Goal: Complete application form

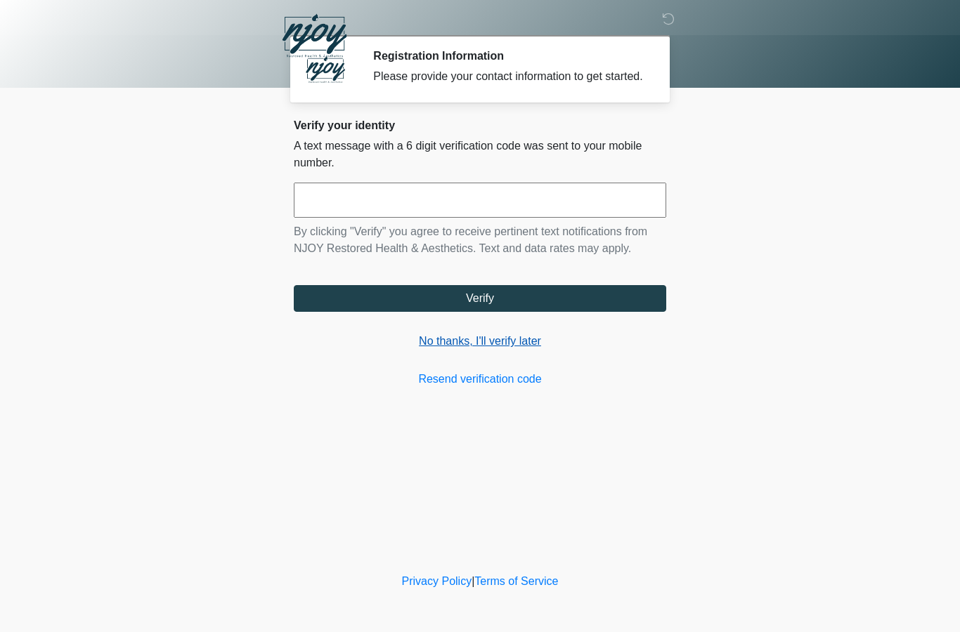
click at [484, 350] on link "No thanks, I'll verify later" at bounding box center [480, 341] width 372 height 17
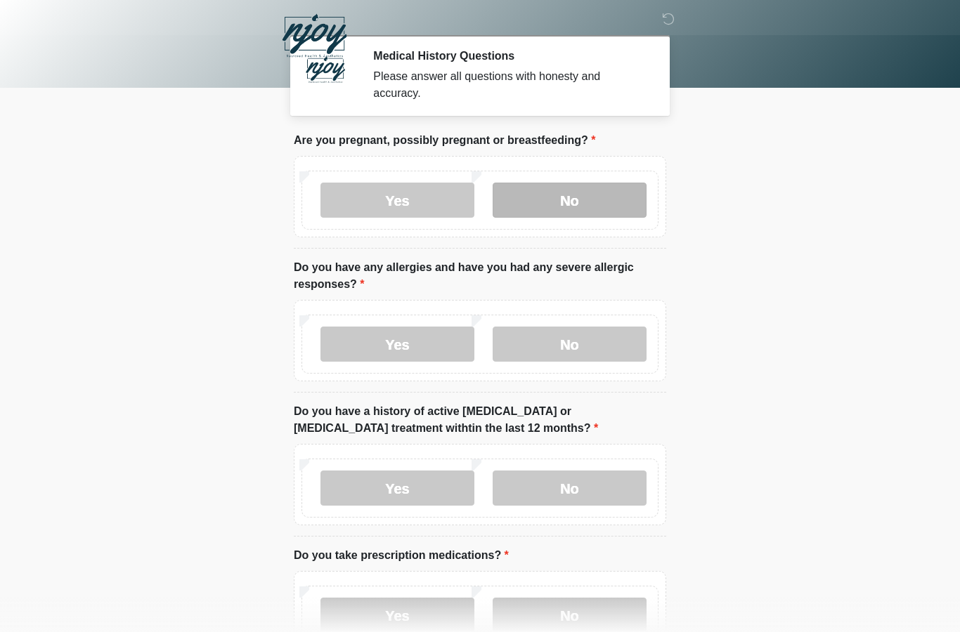
click at [539, 198] on label "No" at bounding box center [570, 200] width 154 height 35
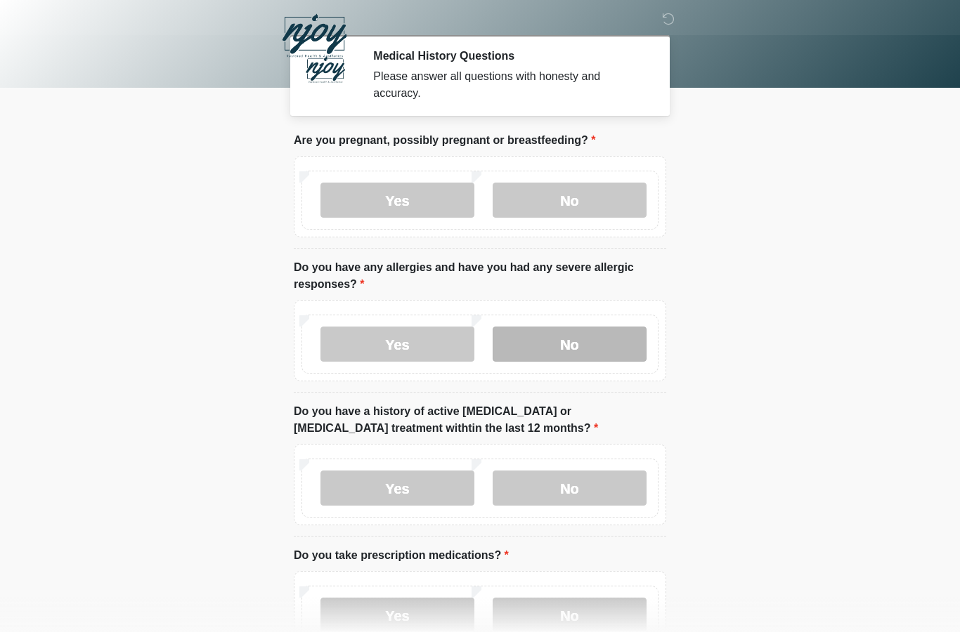
click at [554, 347] on label "No" at bounding box center [570, 344] width 154 height 35
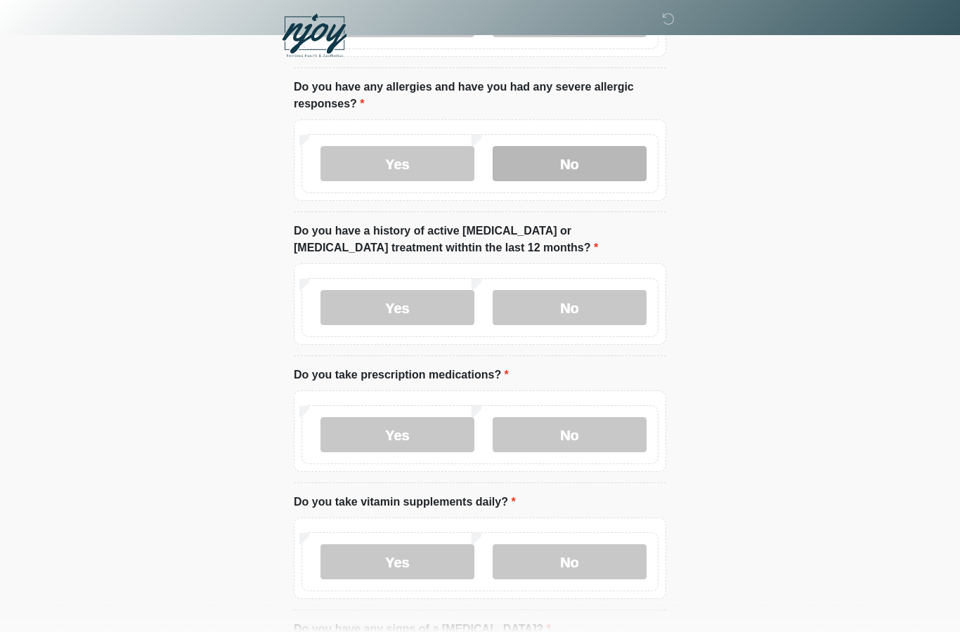
scroll to position [182, 0]
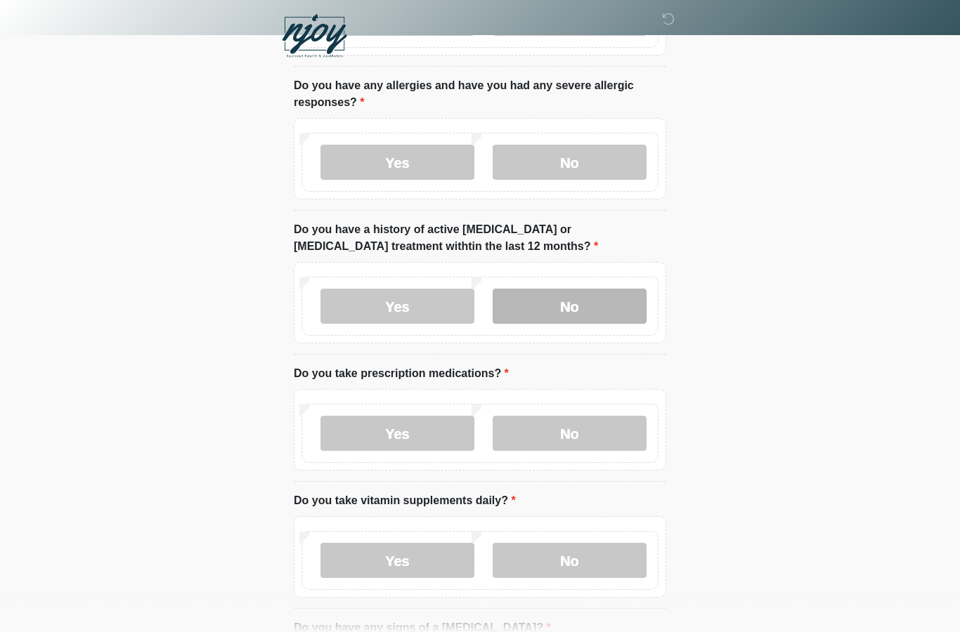
click at [563, 309] on label "No" at bounding box center [570, 306] width 154 height 35
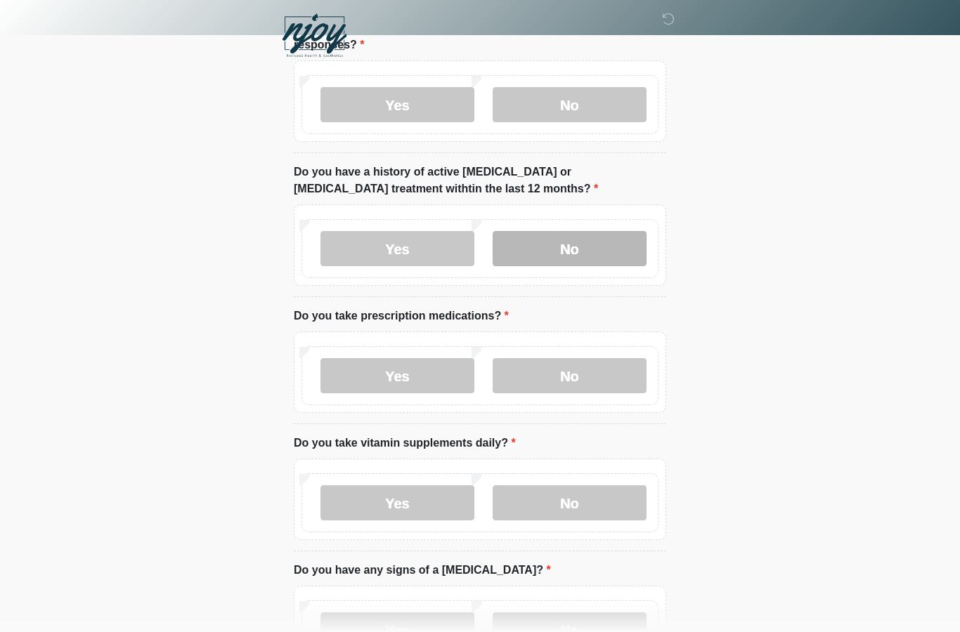
scroll to position [251, 0]
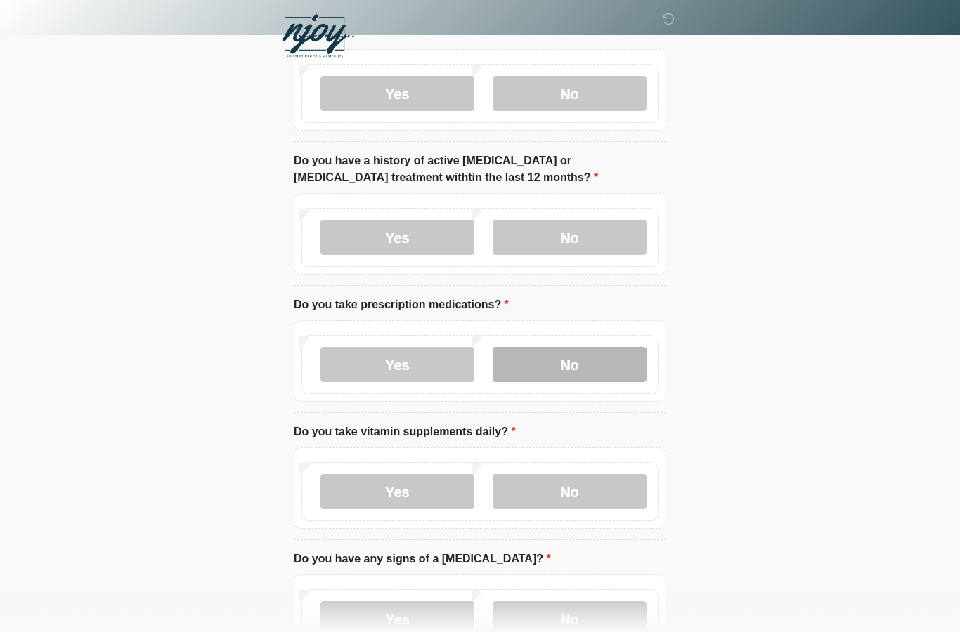
click at [582, 371] on label "No" at bounding box center [570, 364] width 154 height 35
click at [569, 465] on div "Yes No" at bounding box center [479, 491] width 357 height 59
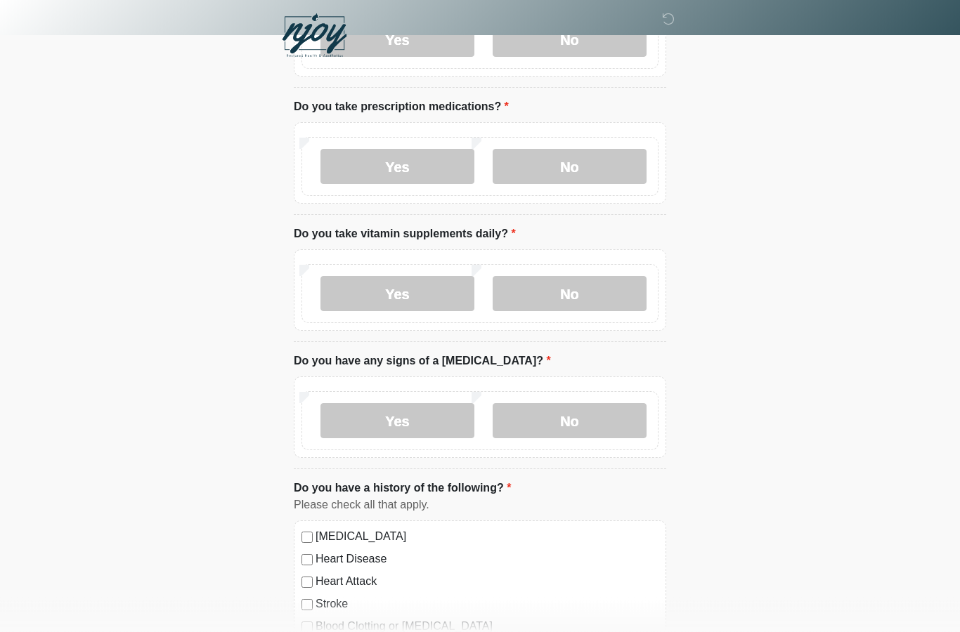
scroll to position [449, 0]
click at [357, 299] on label "Yes" at bounding box center [397, 293] width 154 height 35
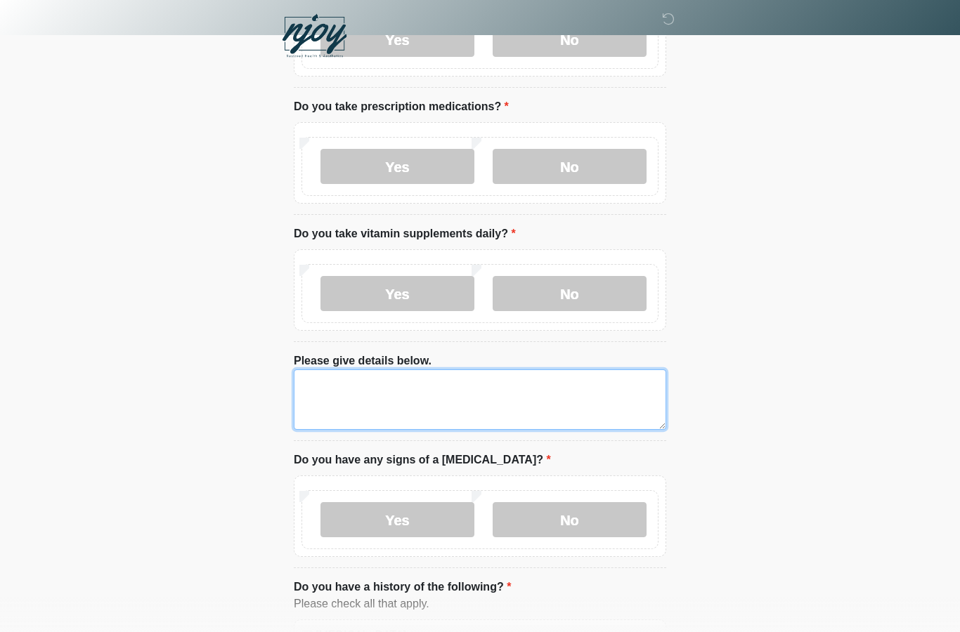
click at [330, 388] on textarea "Please give details below." at bounding box center [480, 400] width 372 height 60
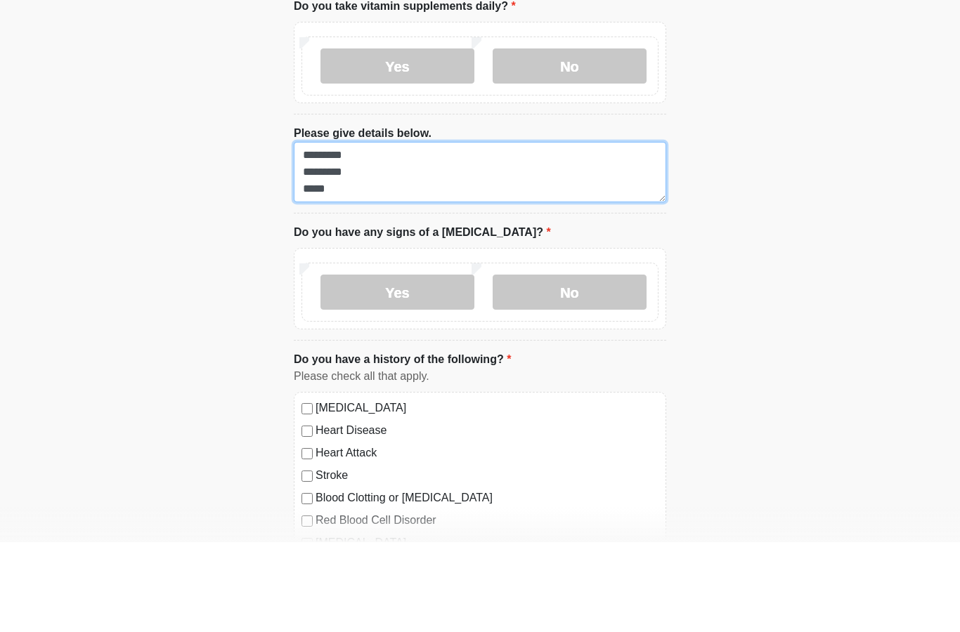
scroll to position [590, 0]
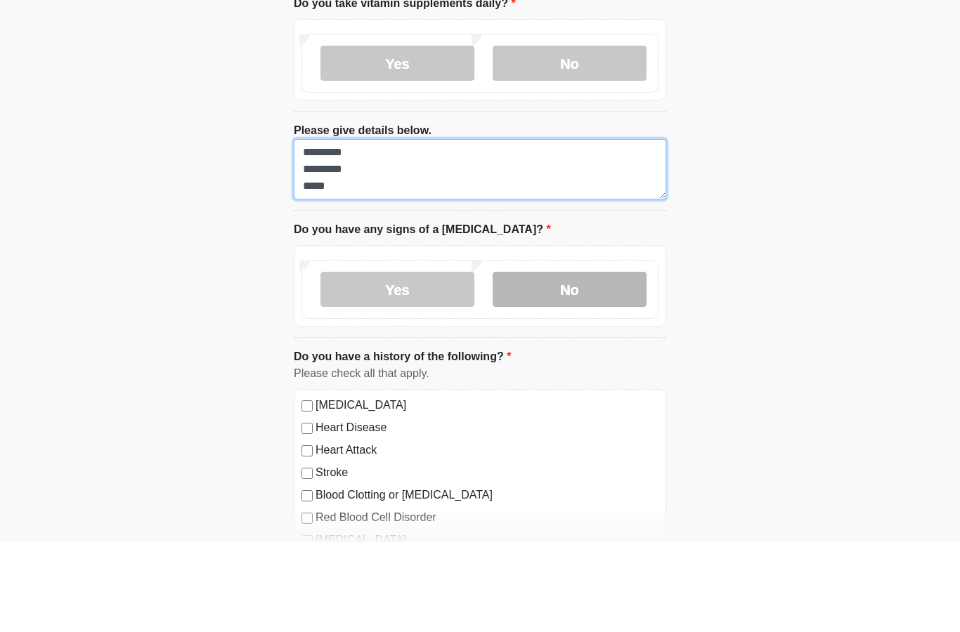
type textarea "********* ********* *****"
click at [569, 362] on label "No" at bounding box center [570, 379] width 154 height 35
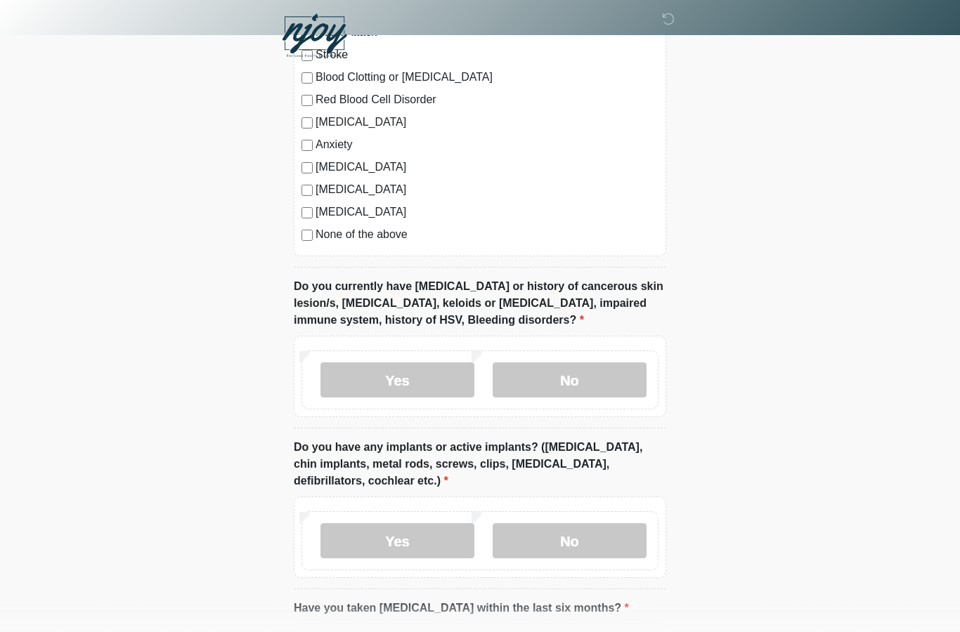
scroll to position [1102, 0]
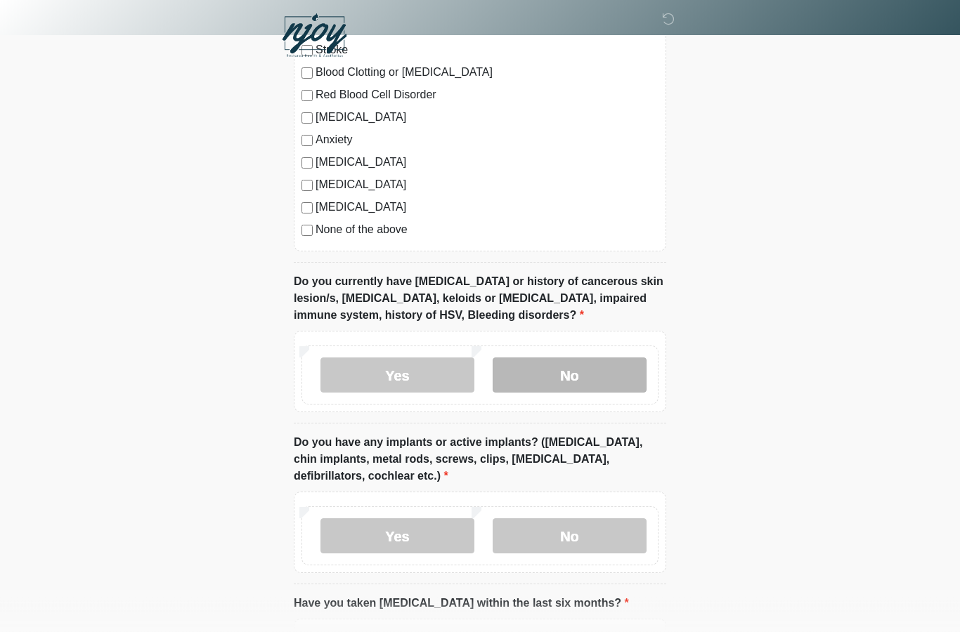
click at [563, 374] on label "No" at bounding box center [570, 375] width 154 height 35
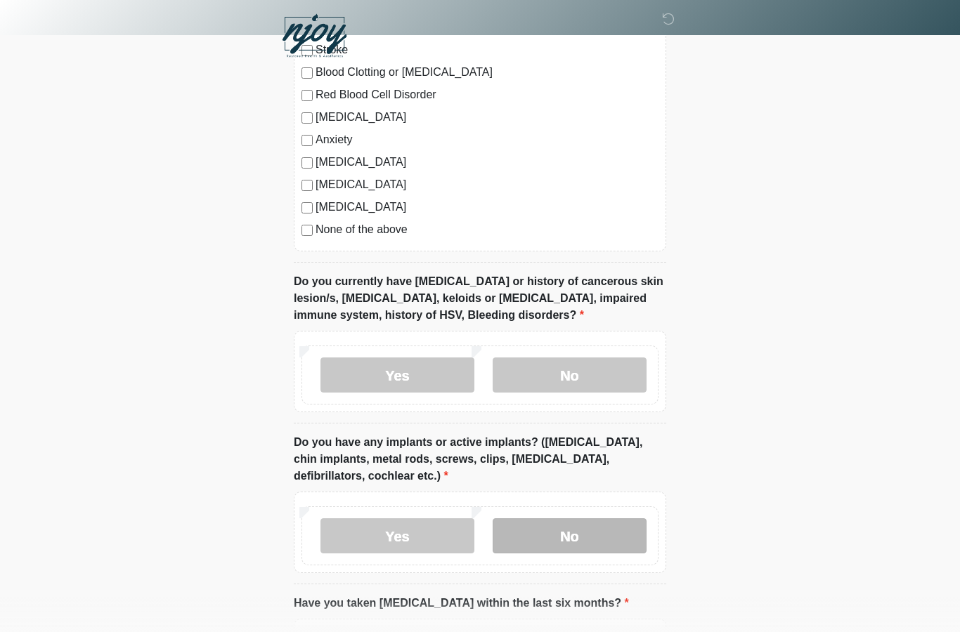
click at [571, 528] on label "No" at bounding box center [570, 536] width 154 height 35
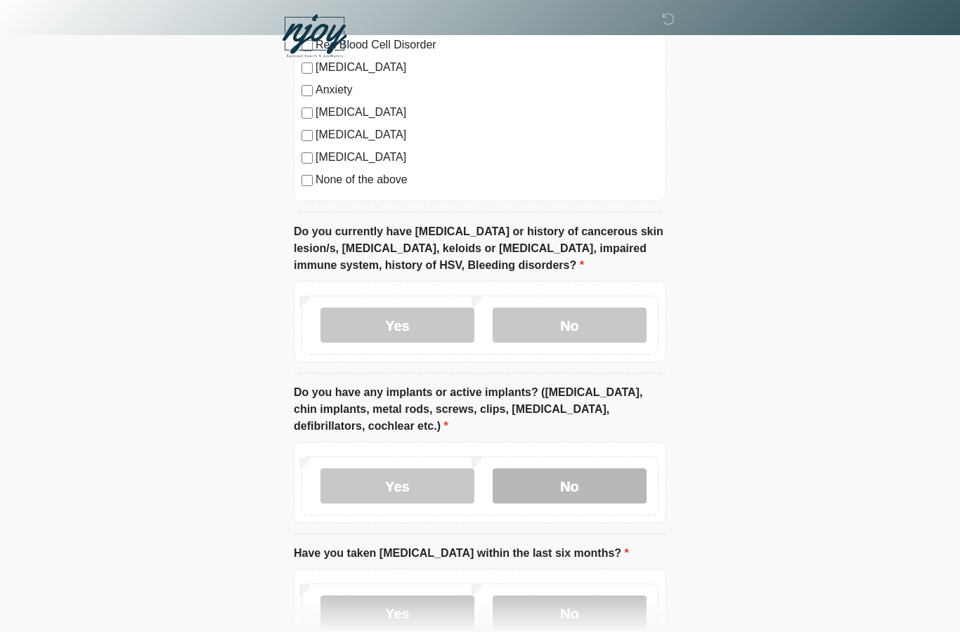
scroll to position [1236, 0]
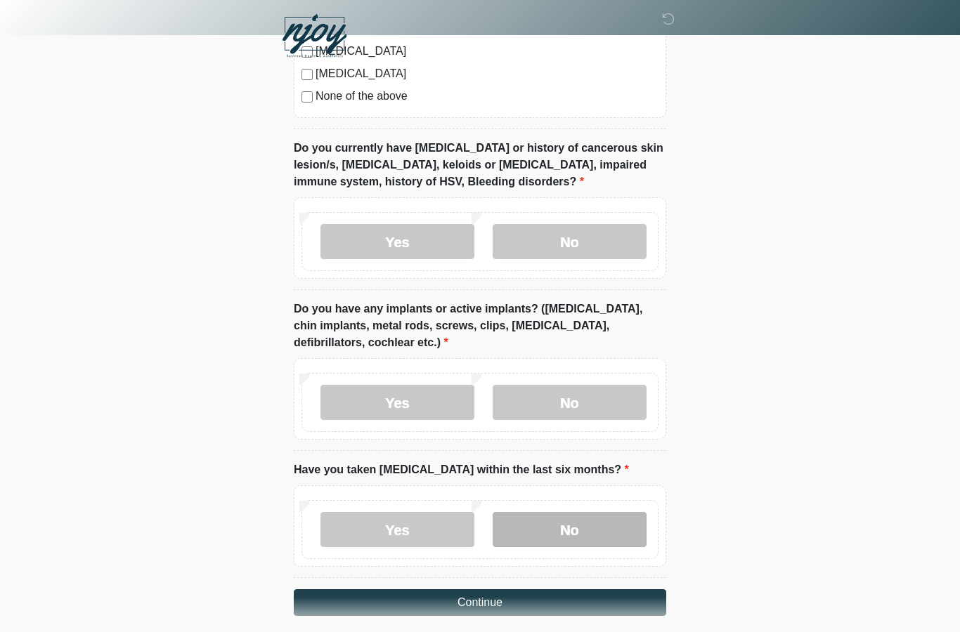
click at [553, 520] on label "No" at bounding box center [570, 529] width 154 height 35
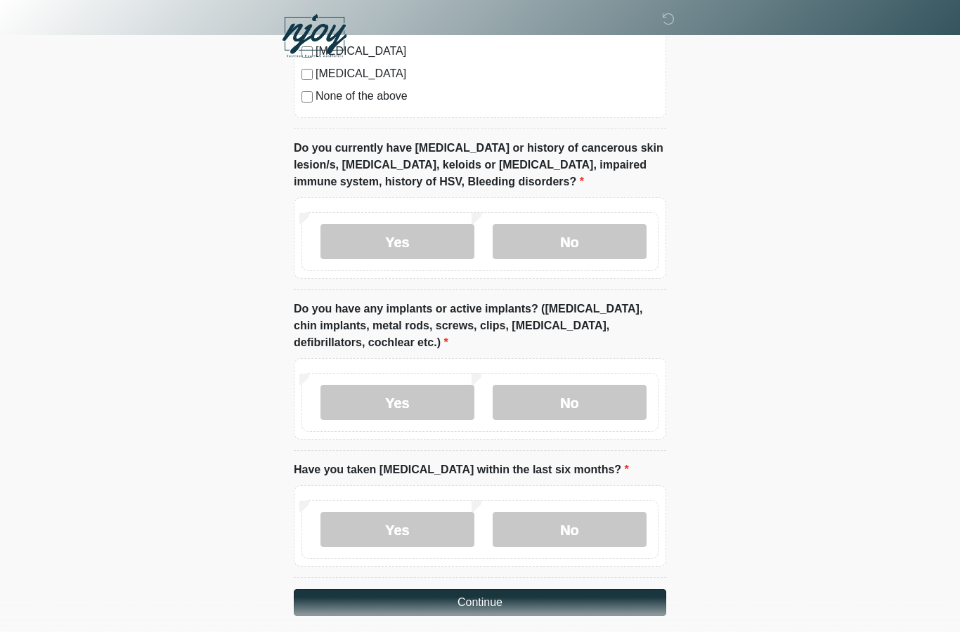
click at [473, 599] on button "Continue" at bounding box center [480, 603] width 372 height 27
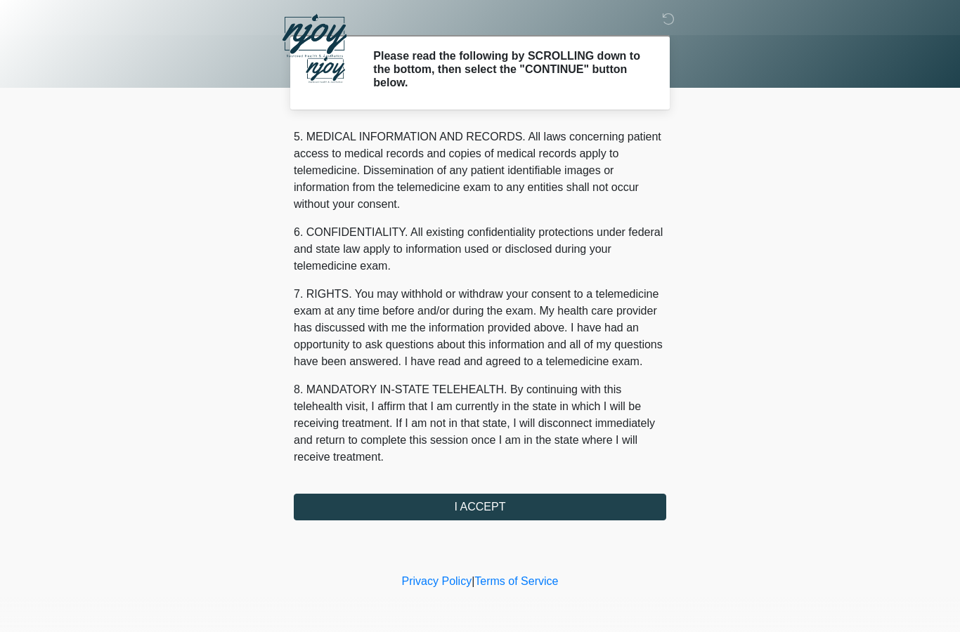
scroll to position [481, 0]
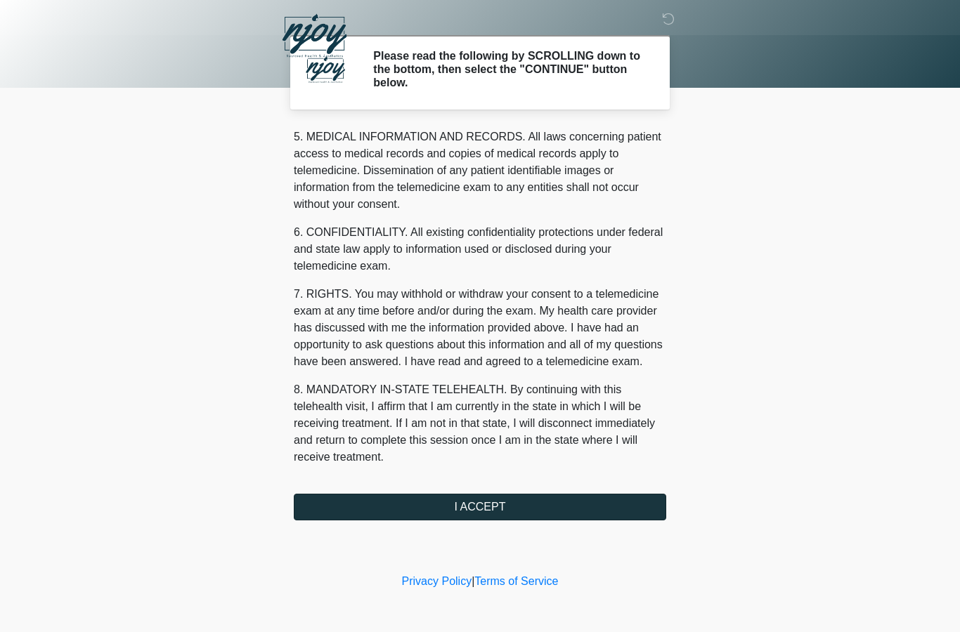
click at [498, 500] on button "I ACCEPT" at bounding box center [480, 507] width 372 height 27
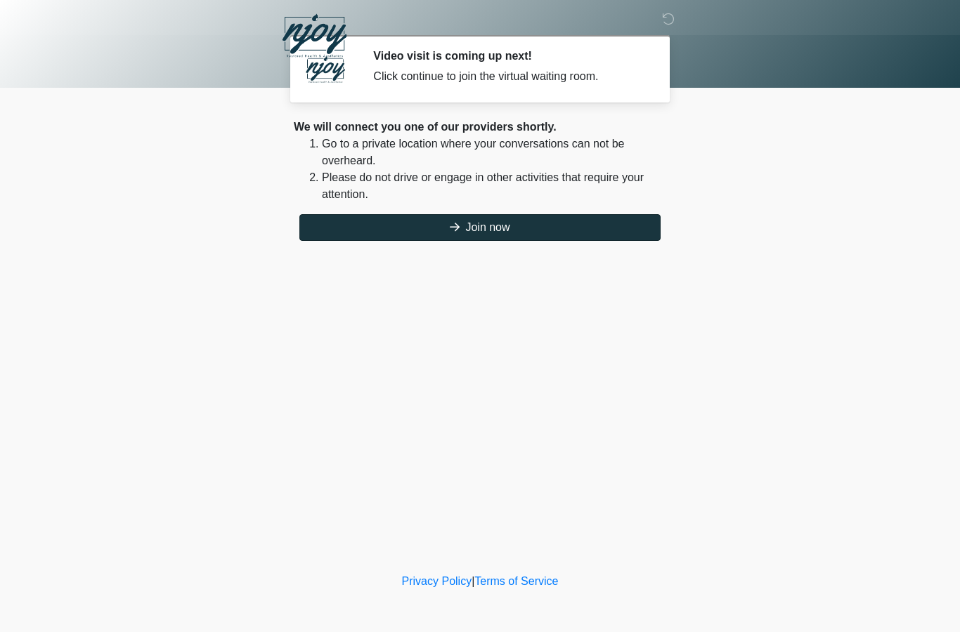
click at [466, 227] on button "Join now" at bounding box center [479, 227] width 361 height 27
